Goal: Information Seeking & Learning: Learn about a topic

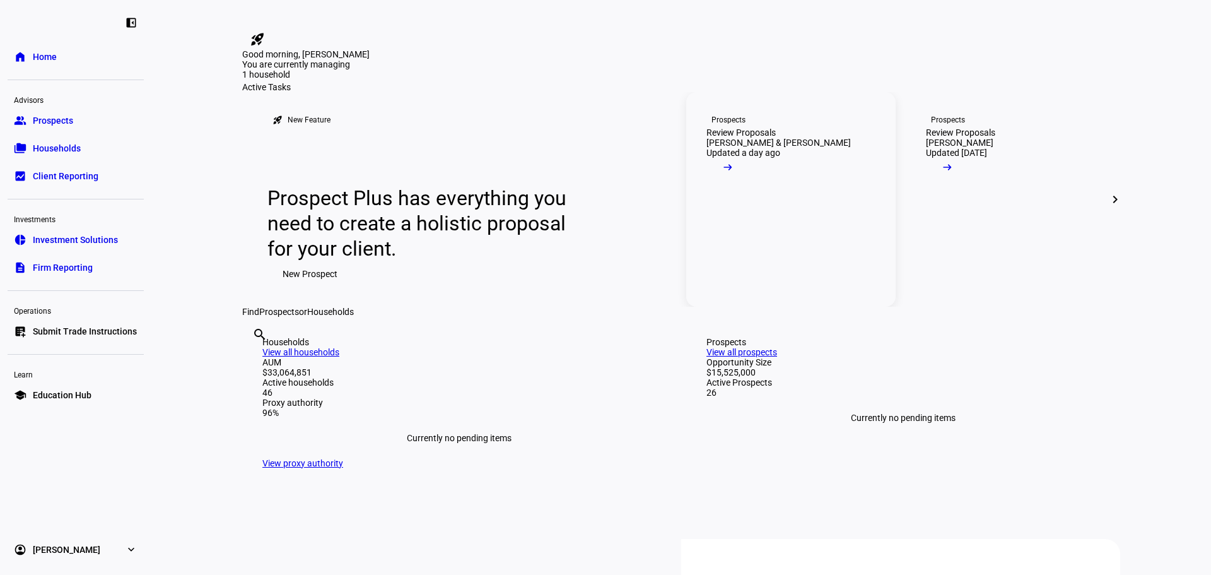
click at [778, 285] on link "Prospects Review Proposals Brian Donovan & Lisa Stolarski Updated a day ago arr…" at bounding box center [790, 199] width 209 height 214
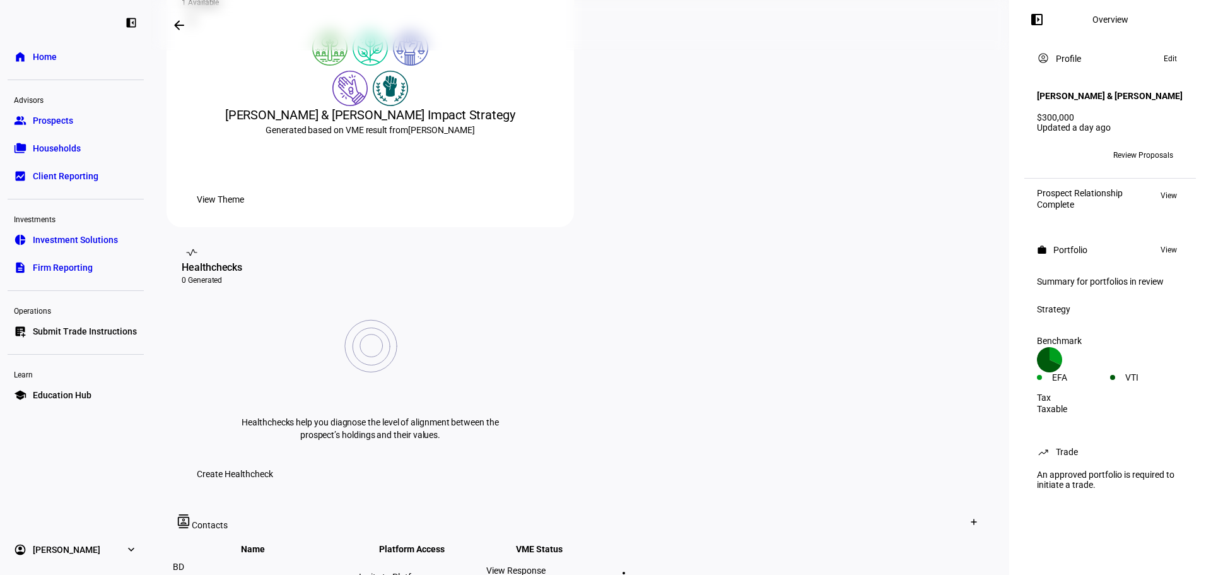
scroll to position [63, 0]
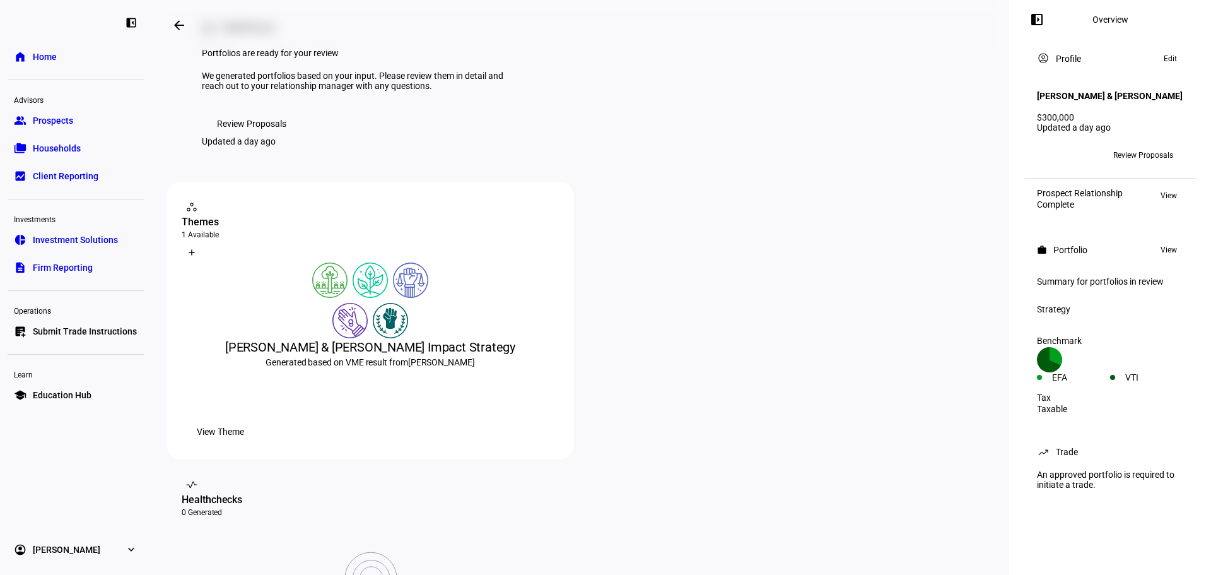
click at [262, 136] on span "Review Proposals" at bounding box center [251, 123] width 69 height 25
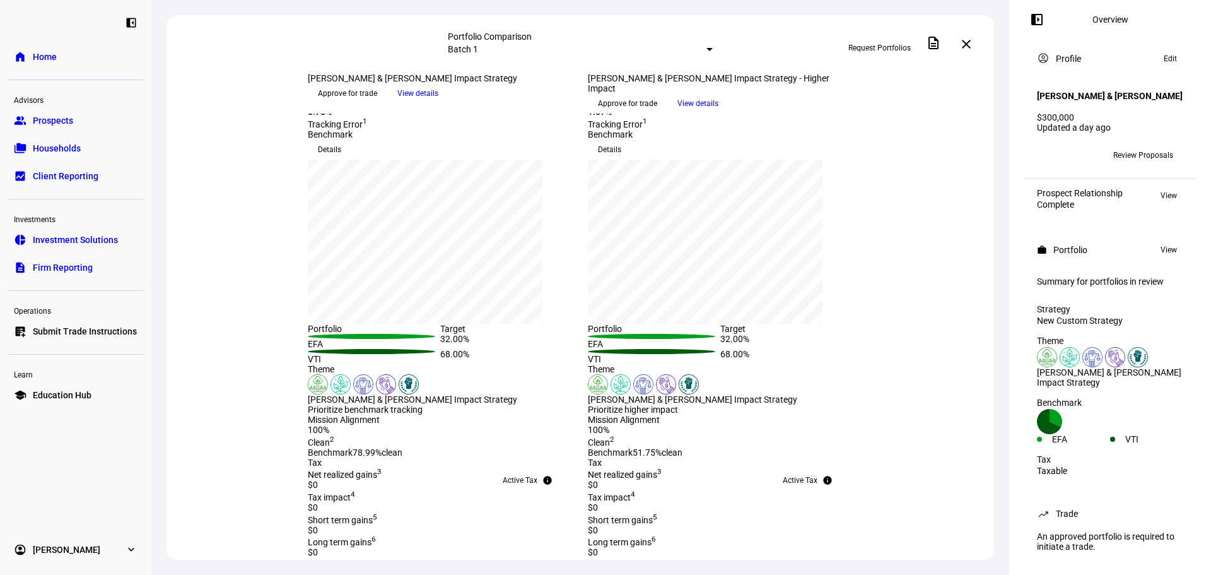
scroll to position [126, 0]
drag, startPoint x: 461, startPoint y: 115, endPoint x: 315, endPoint y: 98, distance: 147.4
click at [315, 83] on div "Brian Donovan & Lisa Stolarski Impact Strategy keyboard_arrow_down" at bounding box center [440, 78] width 265 height 10
copy div "[PERSON_NAME] & [PERSON_NAME] Impact Strategy"
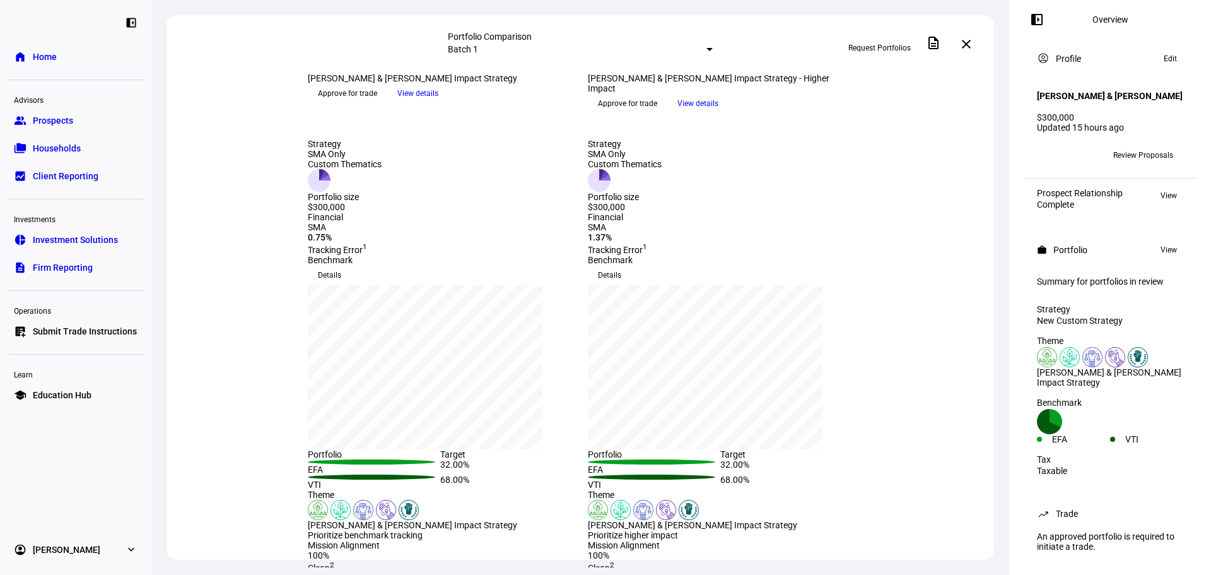
scroll to position [189, 0]
